Goal: Find specific page/section: Find specific page/section

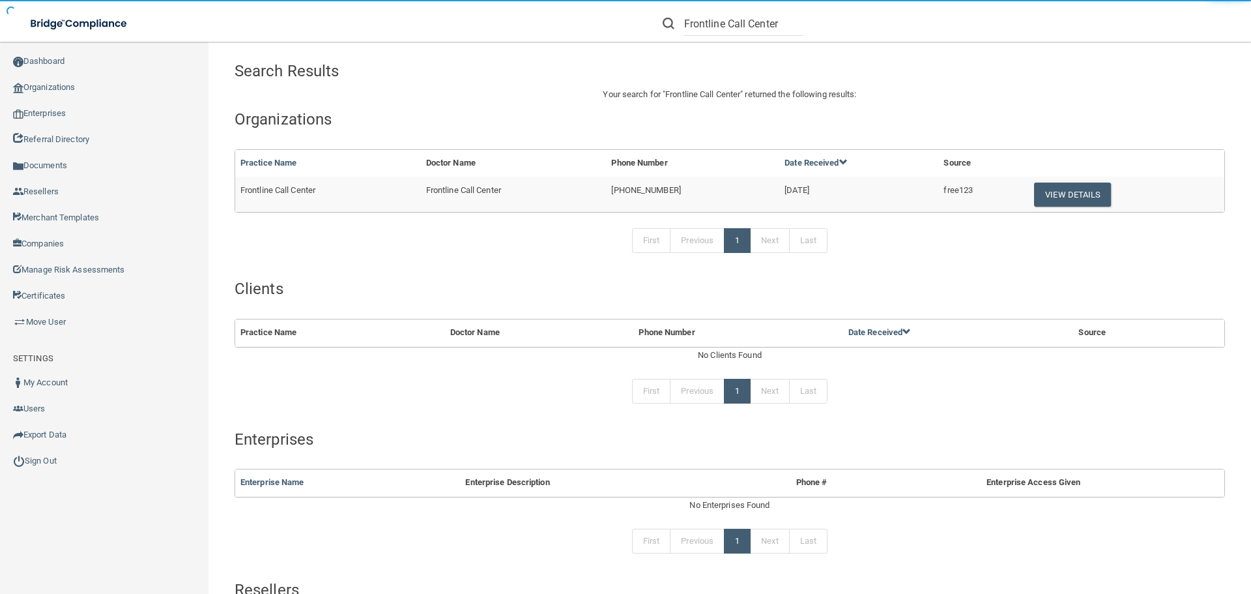
type input "Frontline Call Center"
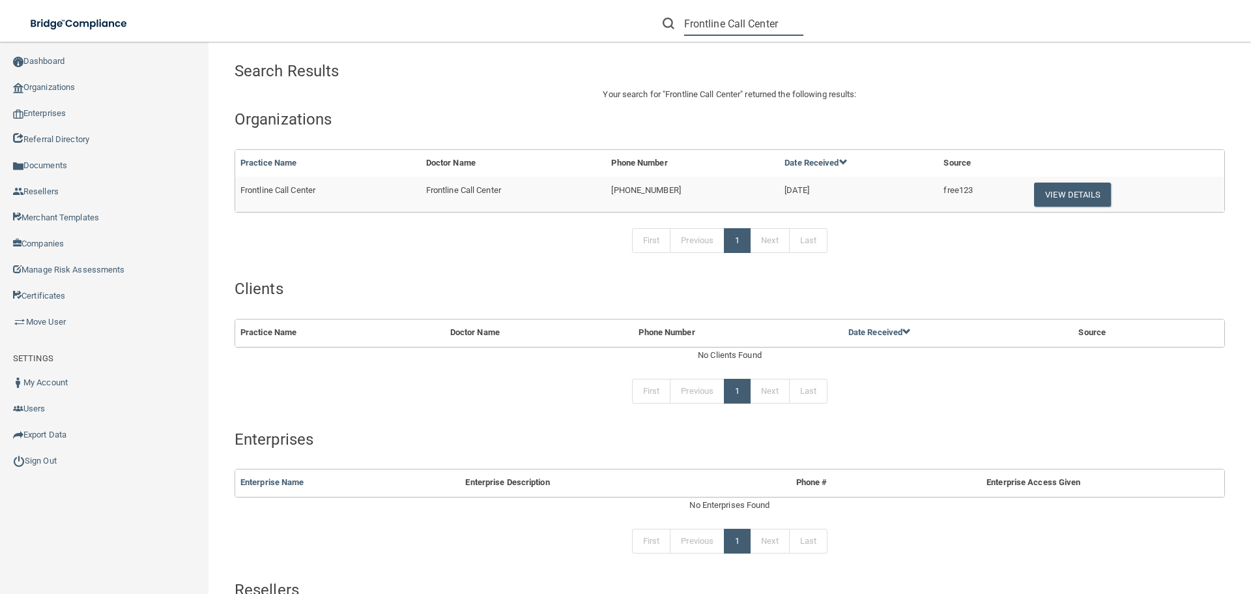
click at [745, 23] on input "Frontline Call Center" at bounding box center [743, 24] width 119 height 24
click at [1041, 193] on button "View Details" at bounding box center [1072, 194] width 77 height 24
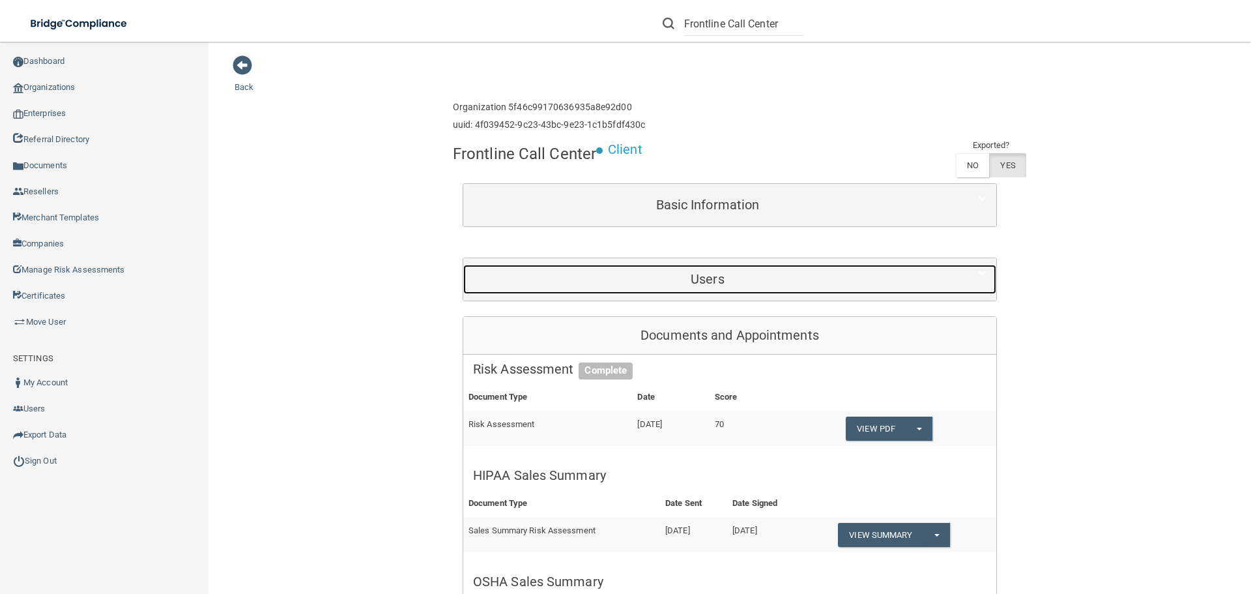
drag, startPoint x: 617, startPoint y: 278, endPoint x: 1224, endPoint y: 197, distance: 612.6
click at [617, 278] on h5 "Users" at bounding box center [707, 279] width 469 height 14
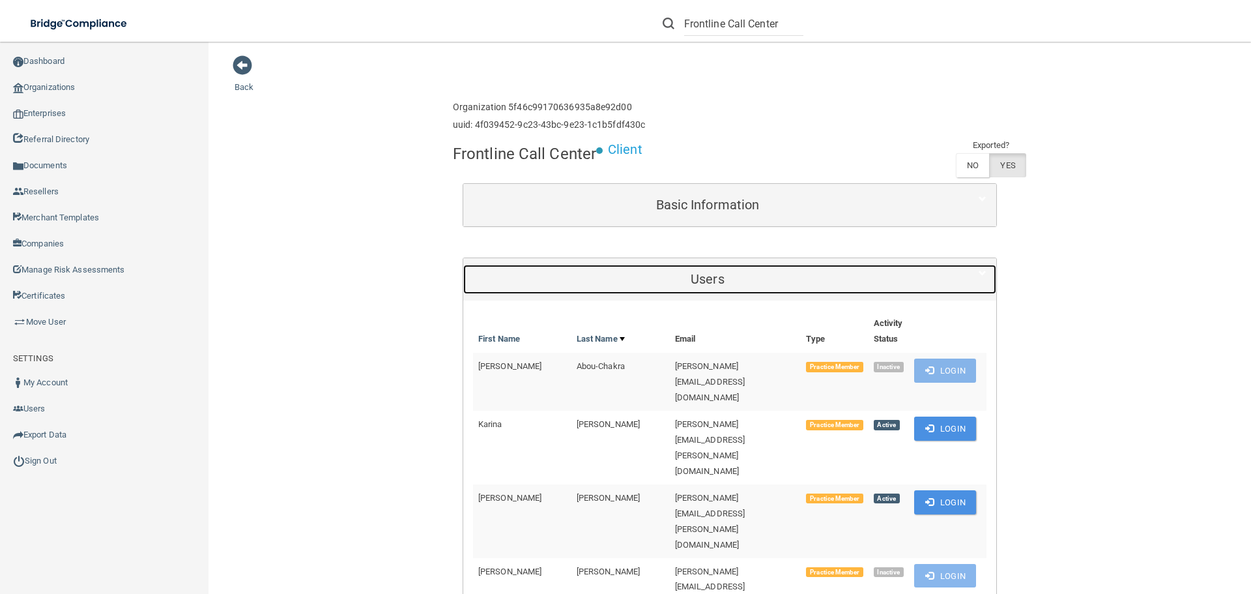
click at [612, 272] on h5 "Users" at bounding box center [707, 279] width 469 height 14
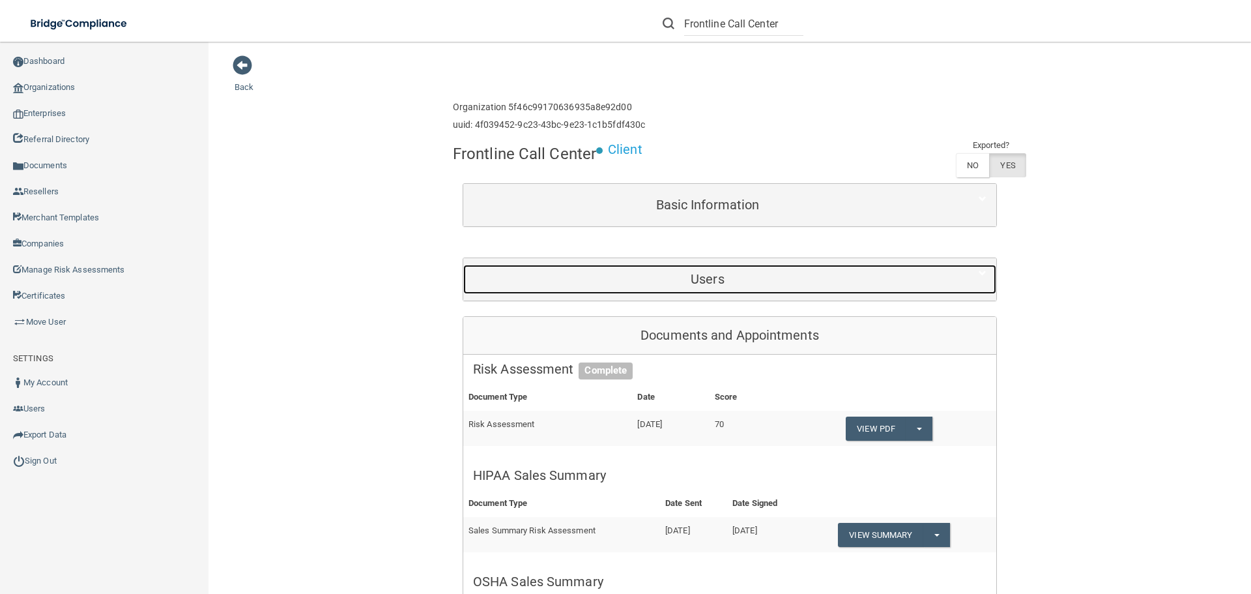
click at [633, 265] on div "Users" at bounding box center [707, 279] width 489 height 29
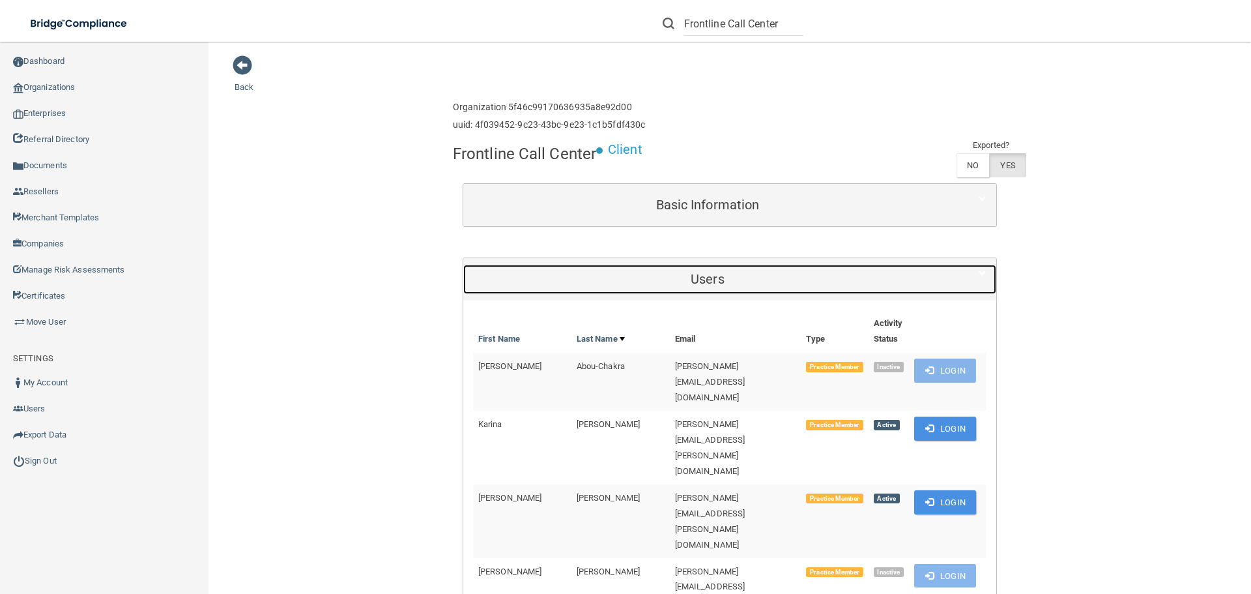
click at [667, 291] on div "Users" at bounding box center [707, 279] width 489 height 29
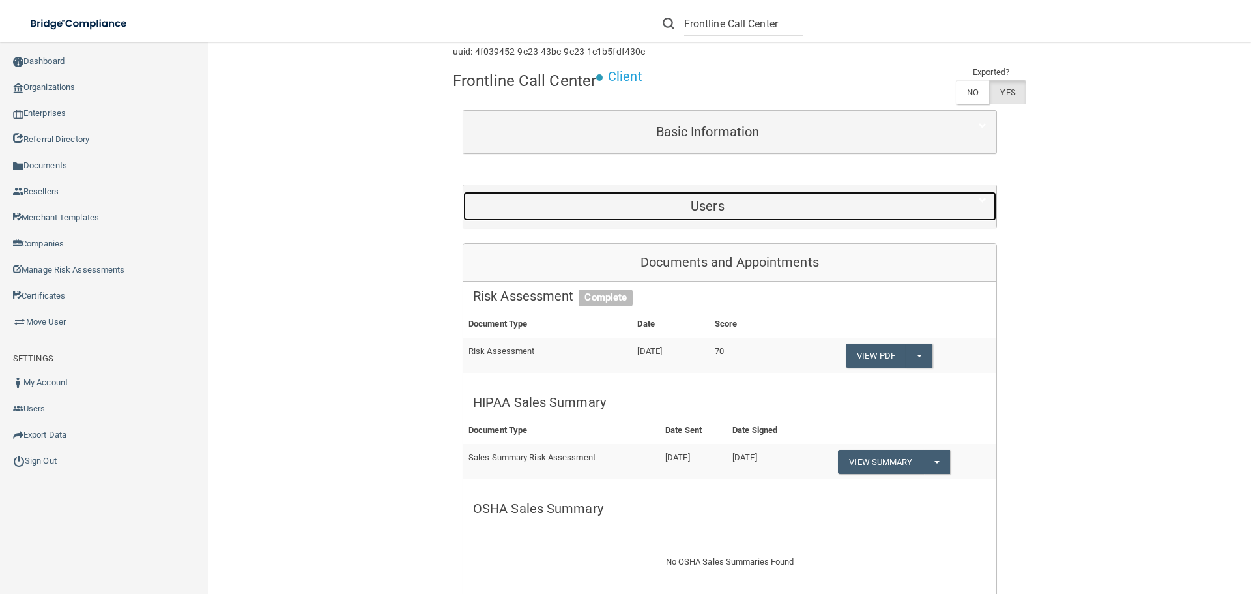
scroll to position [65, 0]
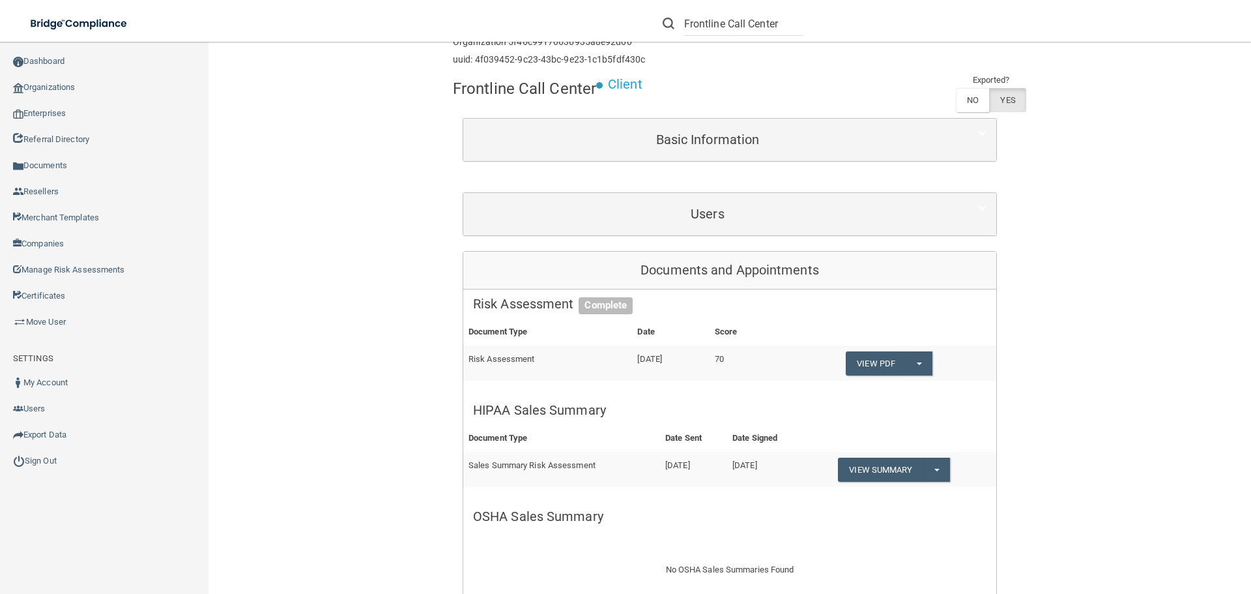
click at [718, 274] on div "Documents and Appointments" at bounding box center [729, 271] width 533 height 38
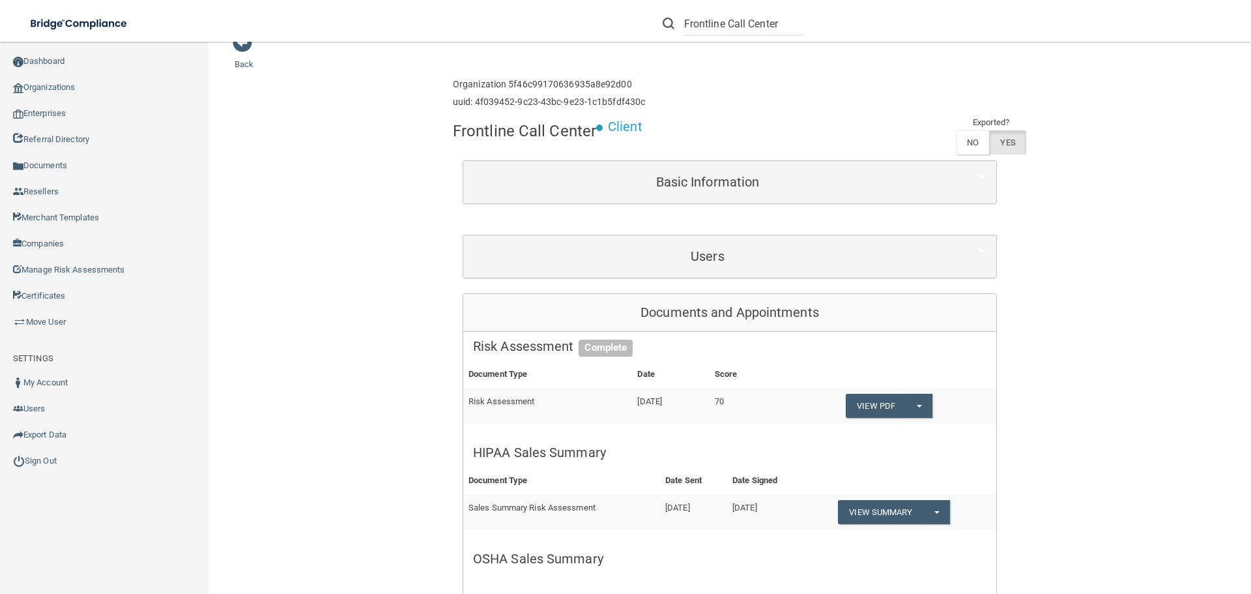
scroll to position [0, 0]
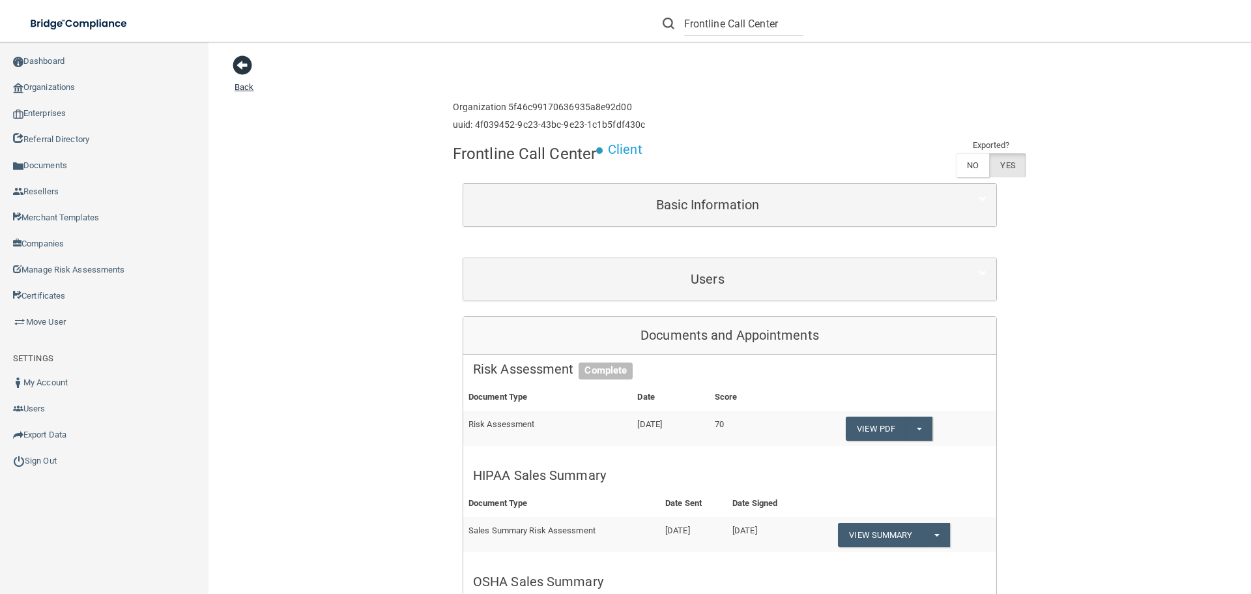
click at [248, 62] on span at bounding box center [243, 65] width 20 height 20
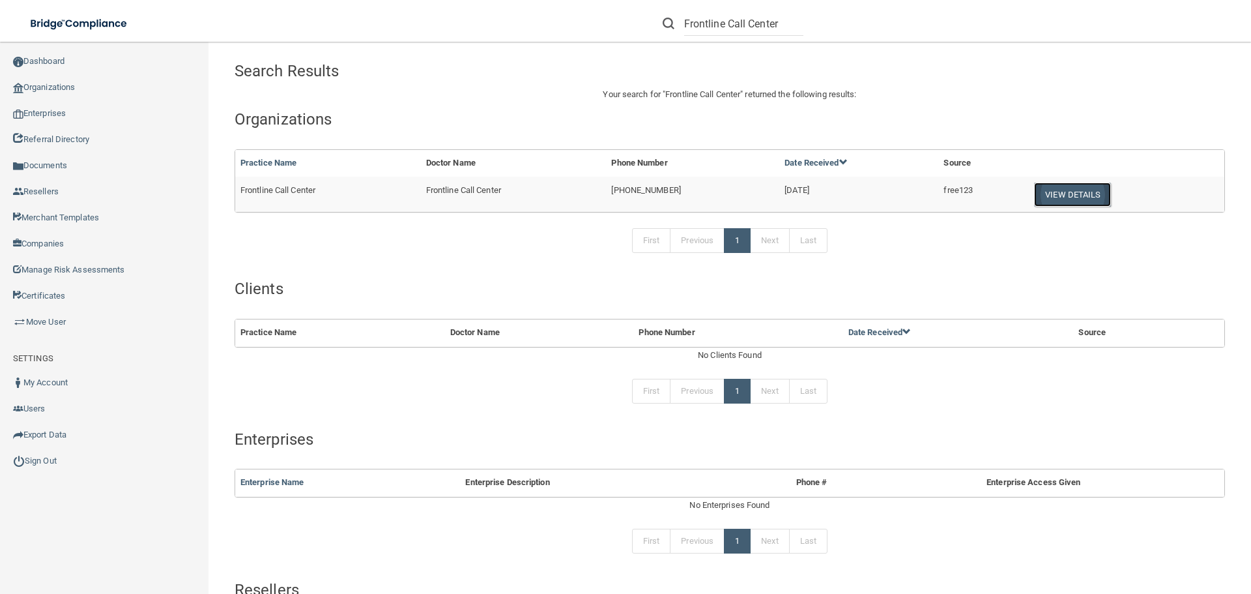
click at [1058, 188] on button "View Details" at bounding box center [1072, 194] width 77 height 24
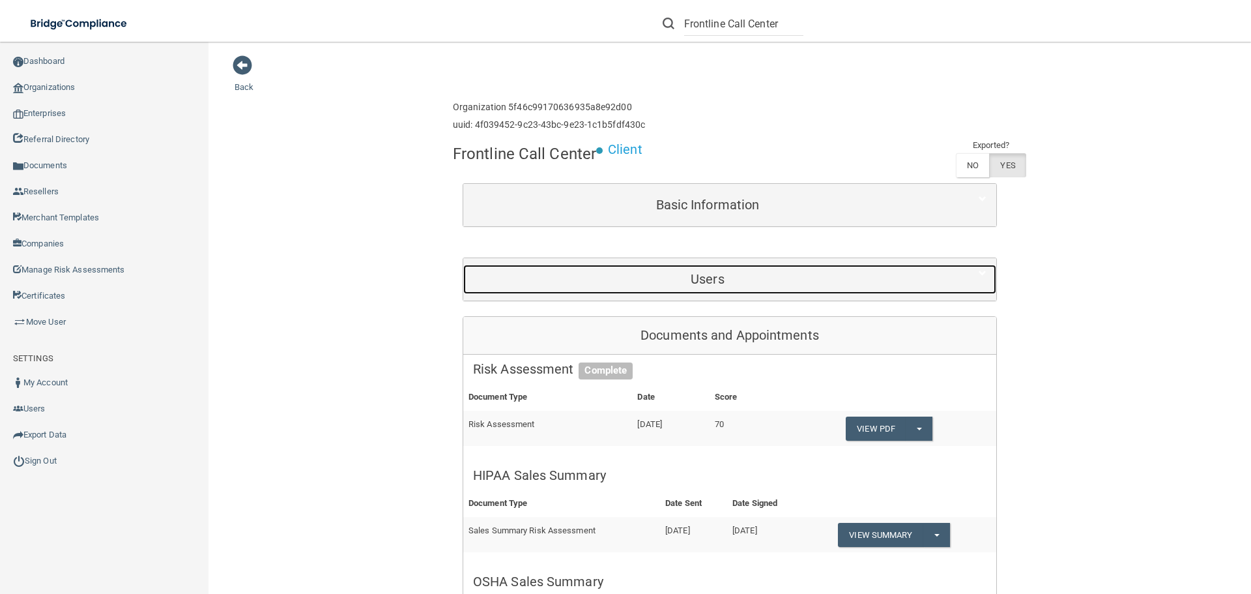
click at [592, 276] on h5 "Users" at bounding box center [707, 279] width 469 height 14
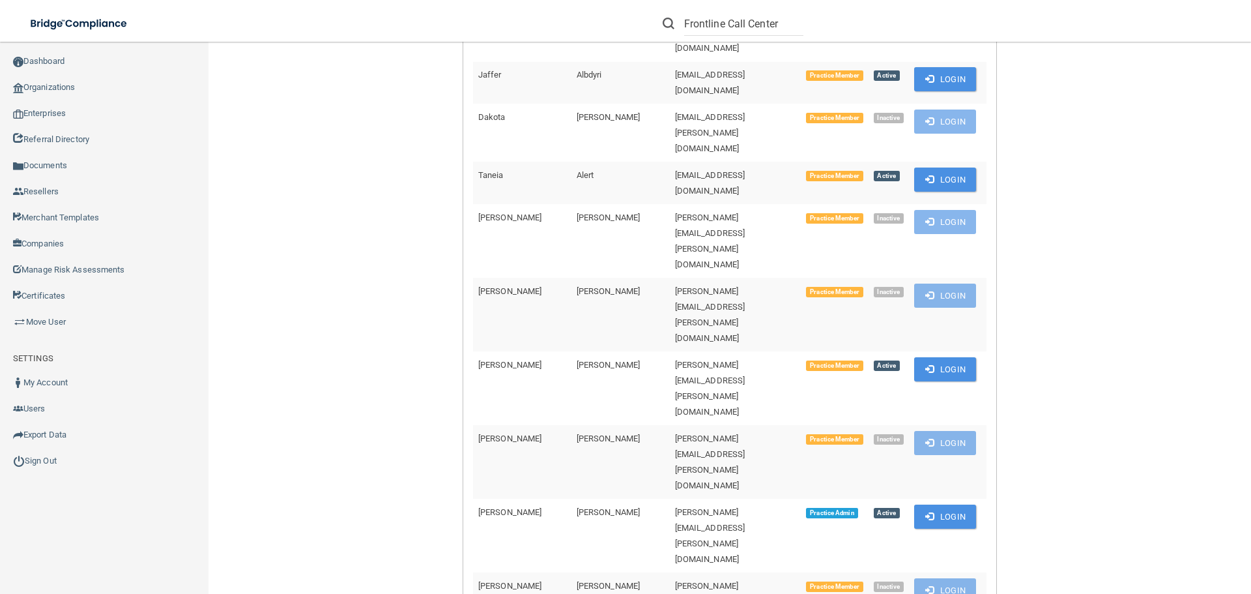
scroll to position [1108, 0]
